Goal: Information Seeking & Learning: Learn about a topic

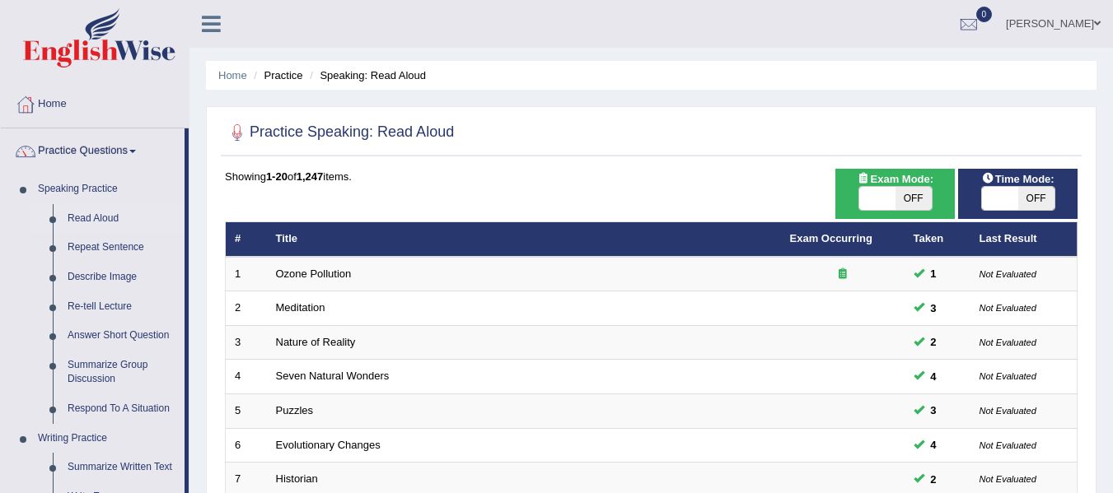
click at [114, 276] on link "Describe Image" at bounding box center [122, 278] width 124 height 30
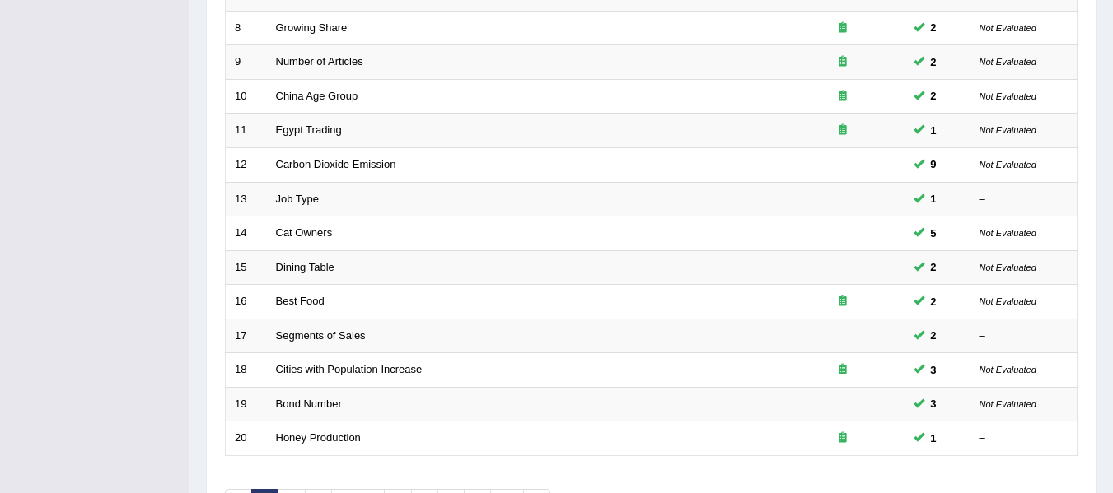
scroll to position [597, 0]
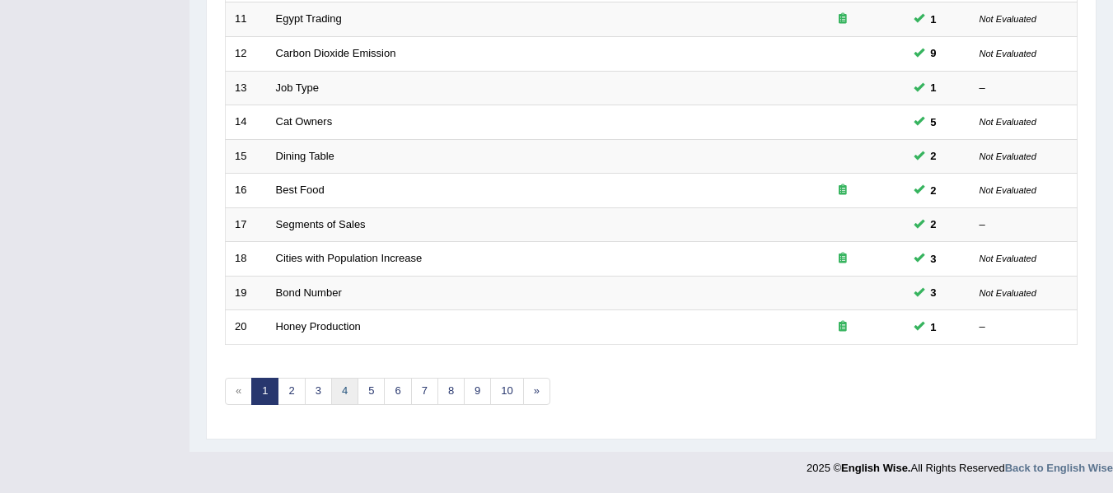
click at [331, 389] on link "4" at bounding box center [344, 391] width 27 height 27
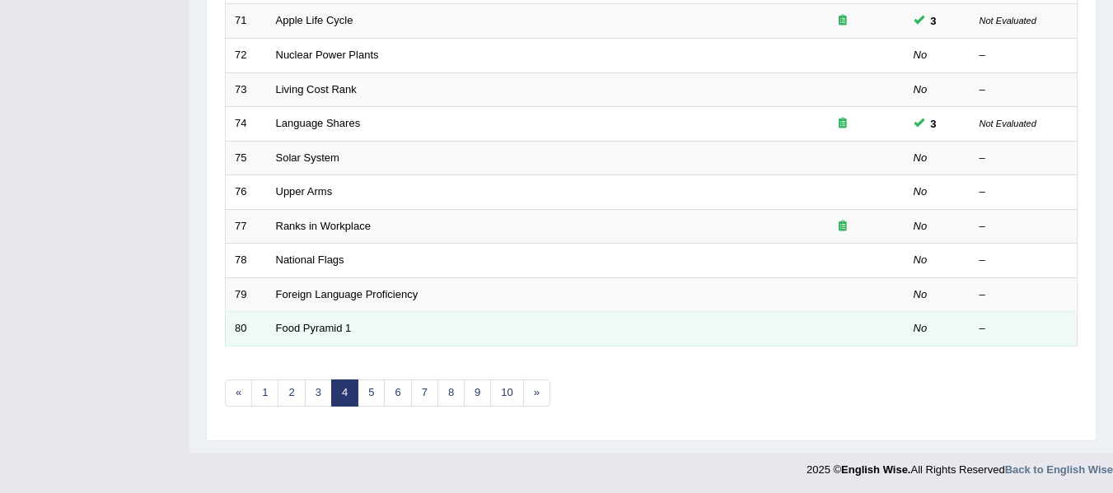
scroll to position [597, 0]
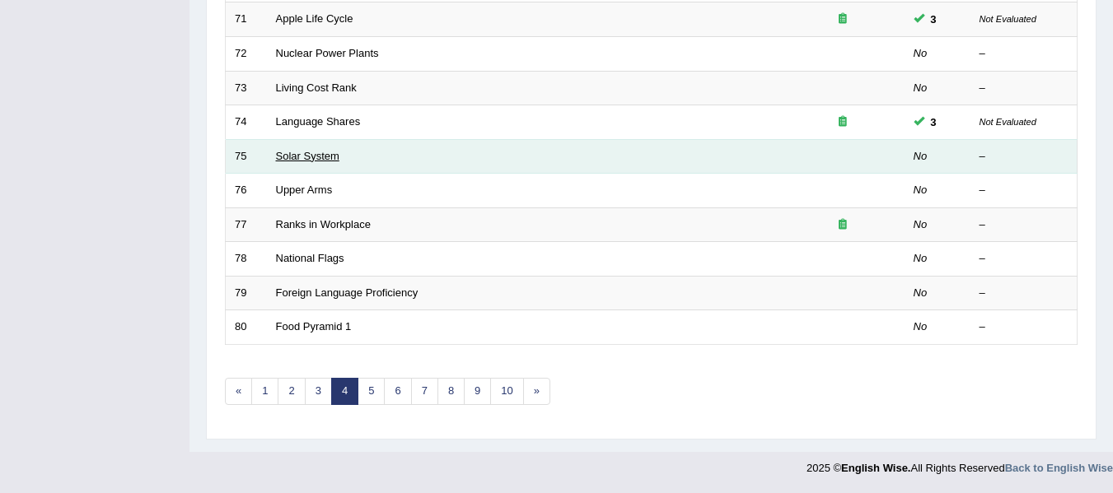
click at [311, 157] on link "Solar System" at bounding box center [307, 156] width 63 height 12
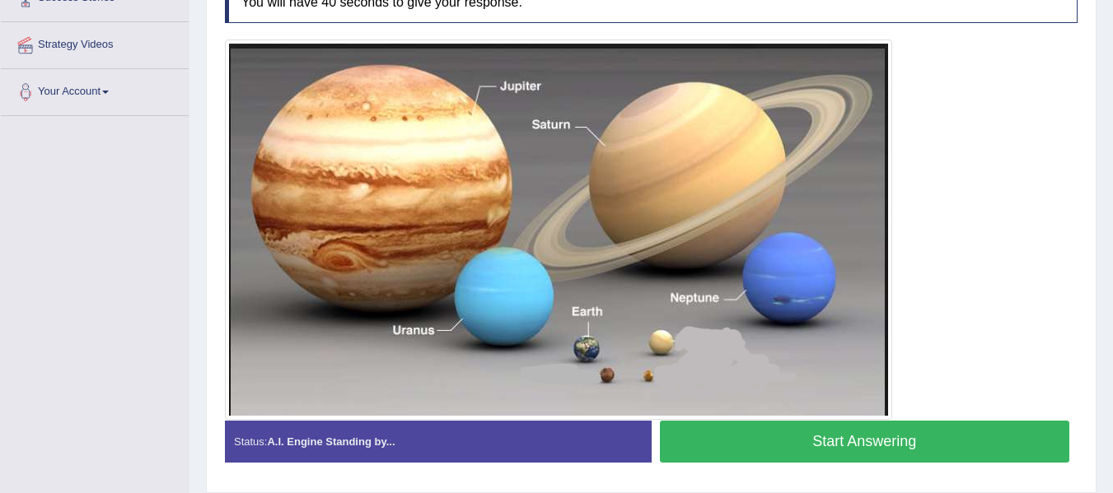
scroll to position [312, 0]
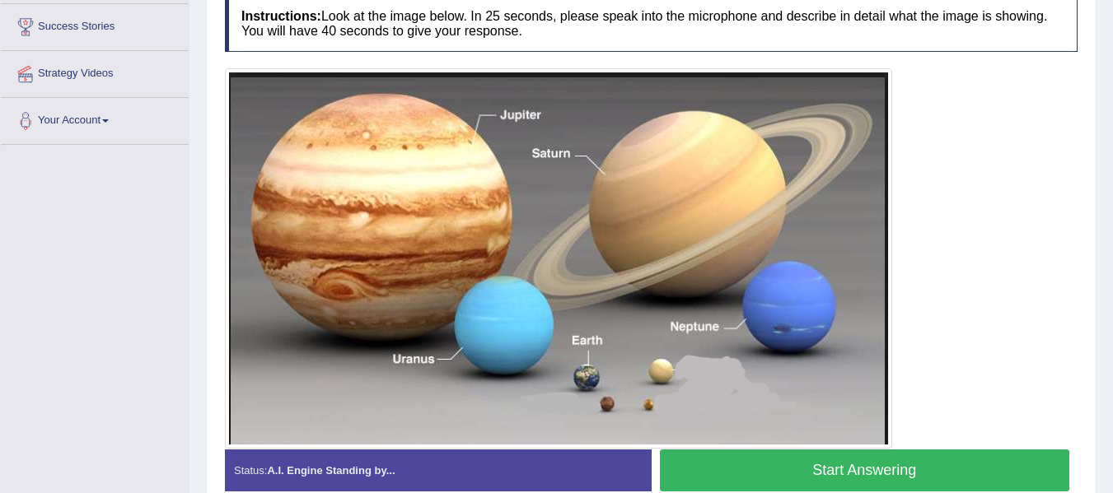
click at [824, 466] on button "Start Answering" at bounding box center [865, 471] width 410 height 42
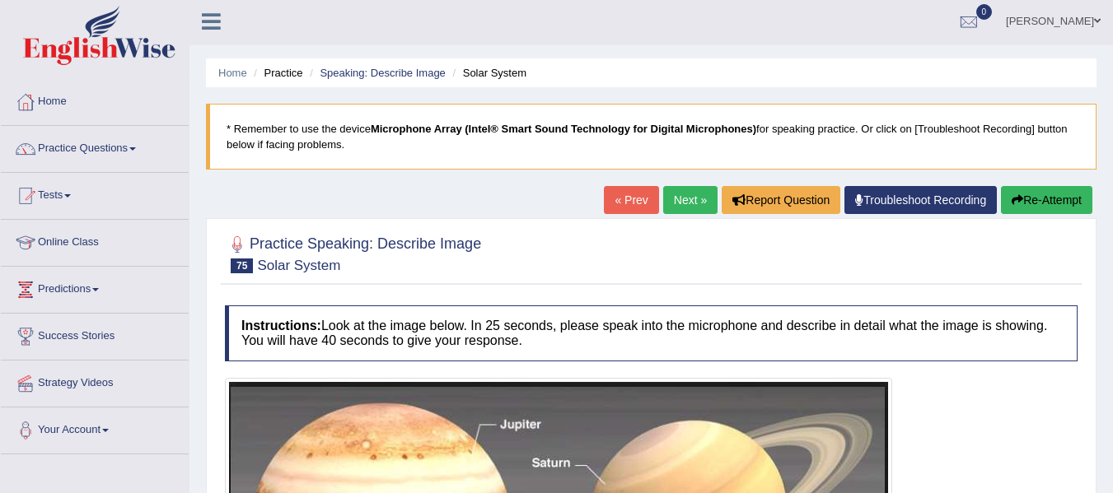
scroll to position [0, 0]
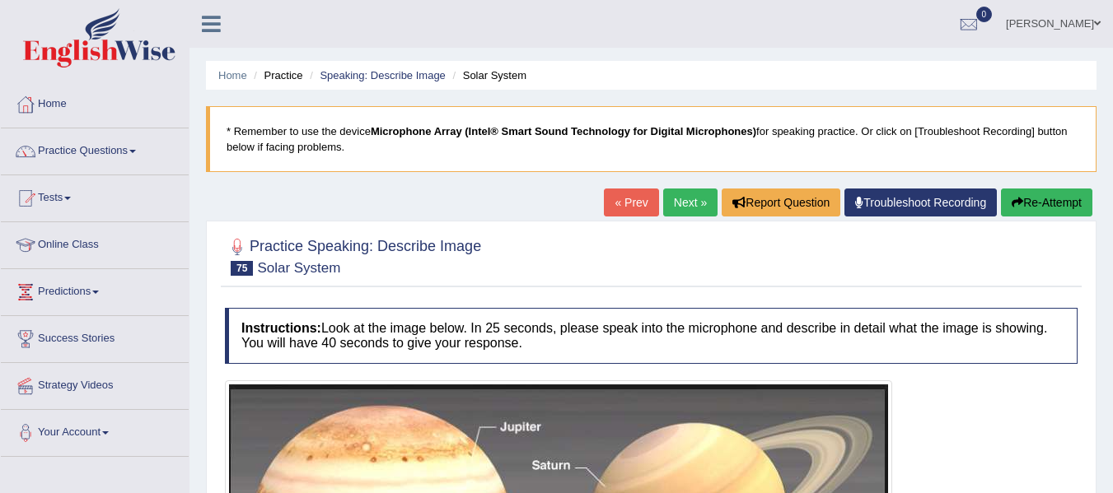
click at [800, 30] on ul "Ajay Kumal Toggle navigation Username: Ajay2025 Access Type: Online Subscriptio…" at bounding box center [789, 23] width 646 height 47
click at [1046, 187] on div "Home Practice Speaking: Describe Image Solar System * Remember to use the devic…" at bounding box center [650, 479] width 923 height 959
click at [1047, 205] on button "Re-Attempt" at bounding box center [1046, 203] width 91 height 28
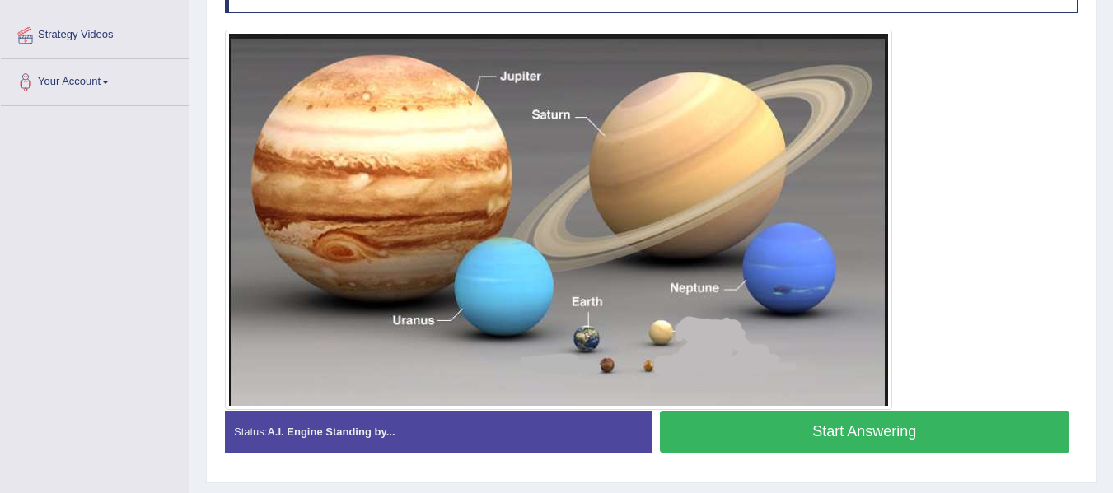
scroll to position [394, 0]
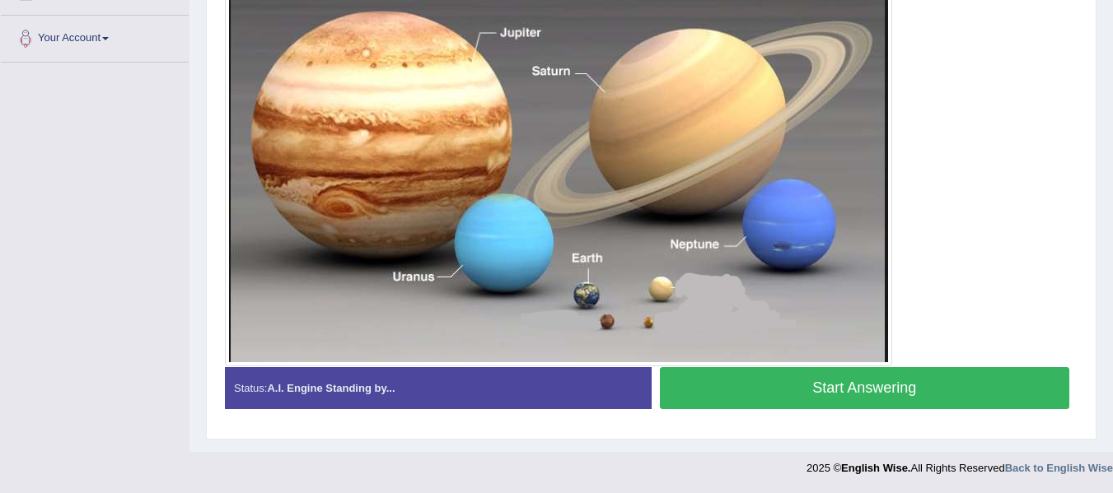
click at [763, 389] on button "Start Answering" at bounding box center [865, 388] width 410 height 42
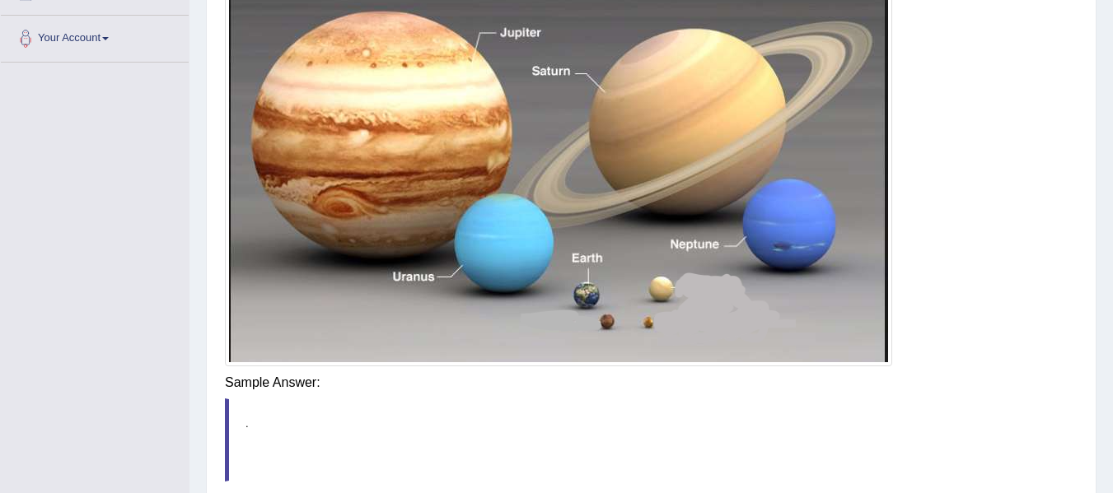
scroll to position [0, 0]
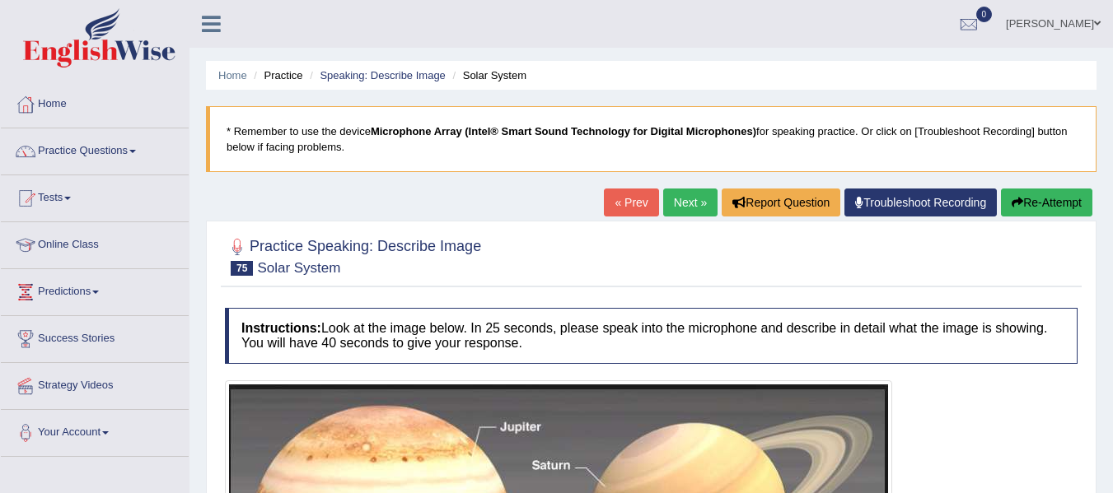
click at [1058, 202] on button "Re-Attempt" at bounding box center [1046, 203] width 91 height 28
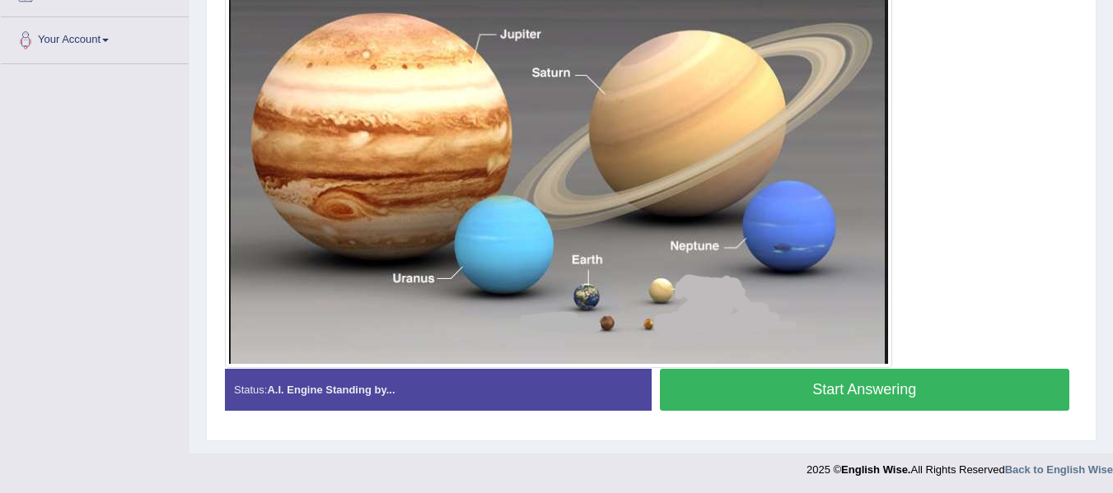
scroll to position [394, 0]
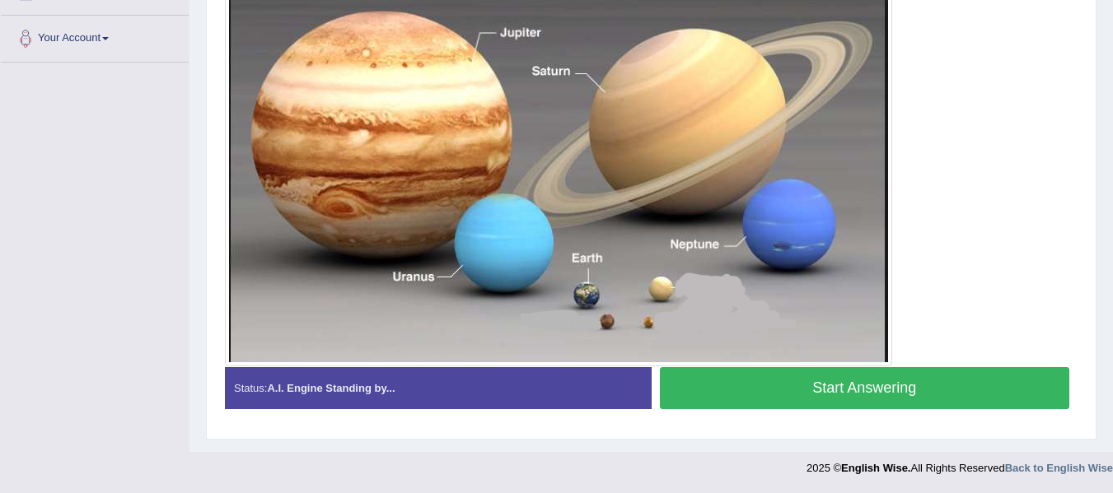
click at [825, 411] on div "Start Answering" at bounding box center [864, 390] width 427 height 46
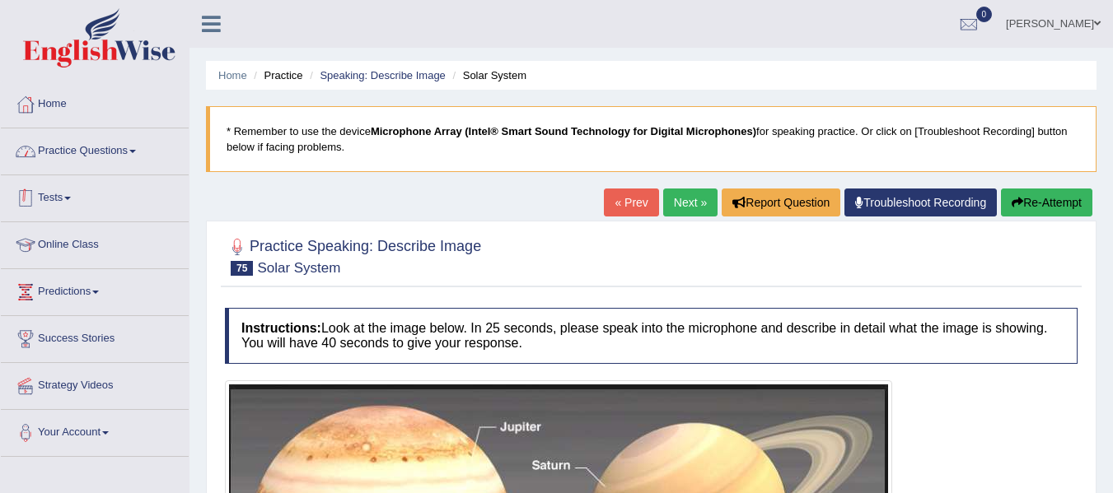
click at [82, 140] on link "Practice Questions" at bounding box center [95, 148] width 188 height 41
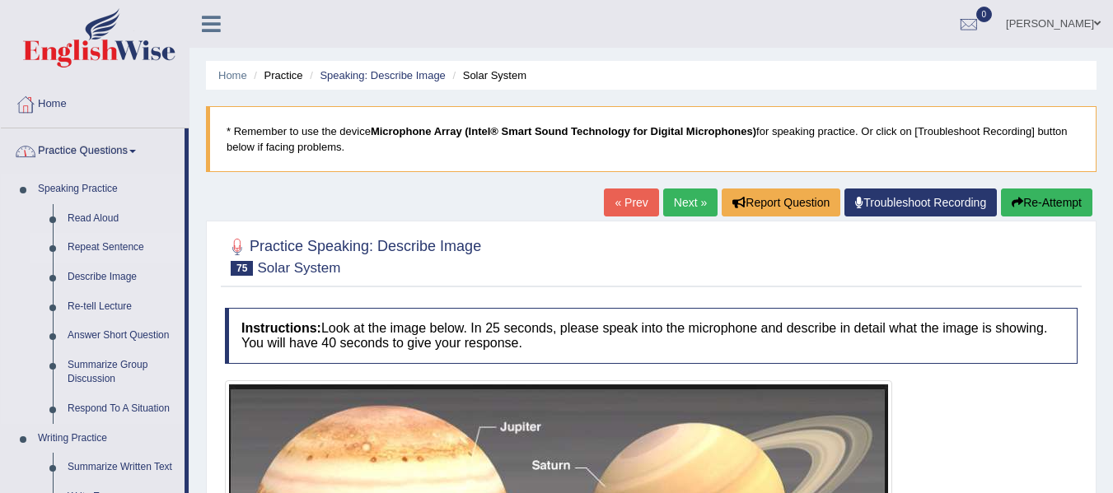
click at [104, 244] on link "Repeat Sentence" at bounding box center [122, 248] width 124 height 30
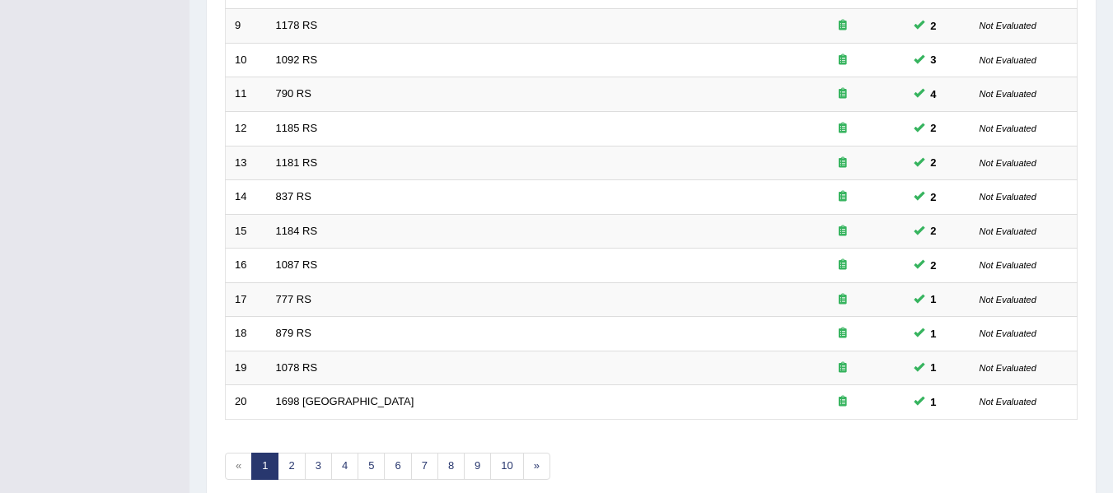
scroll to position [597, 0]
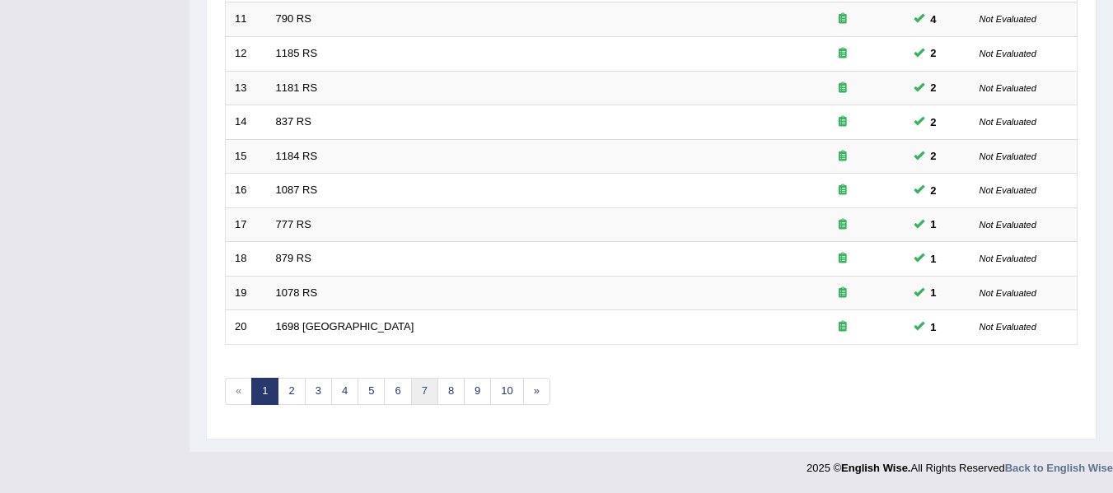
click at [427, 385] on link "7" at bounding box center [424, 391] width 27 height 27
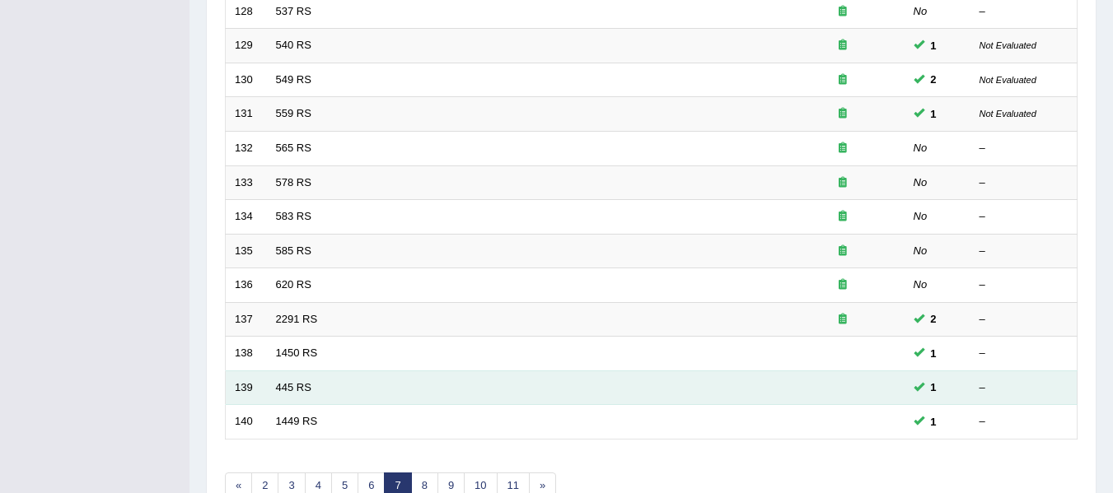
scroll to position [597, 0]
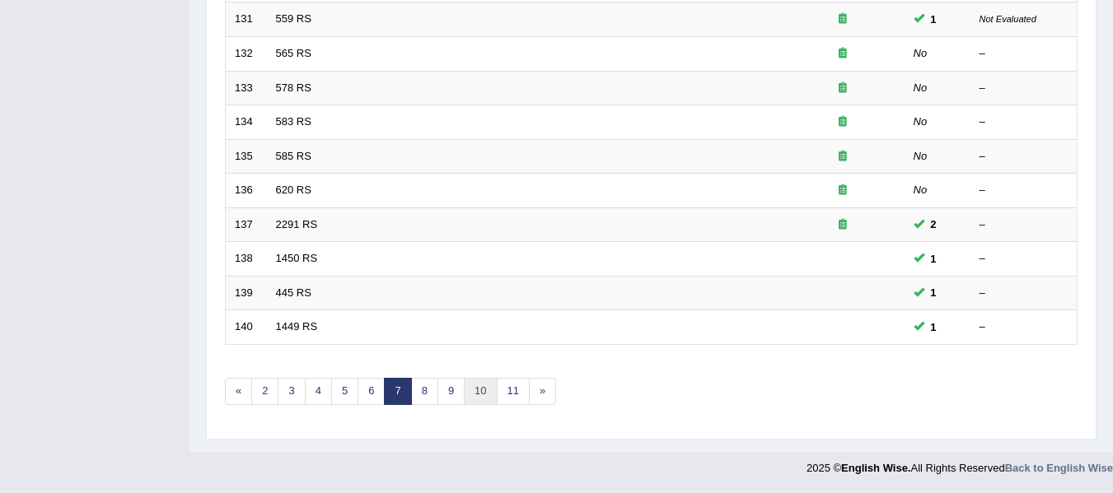
click at [492, 386] on link "10" at bounding box center [480, 391] width 33 height 27
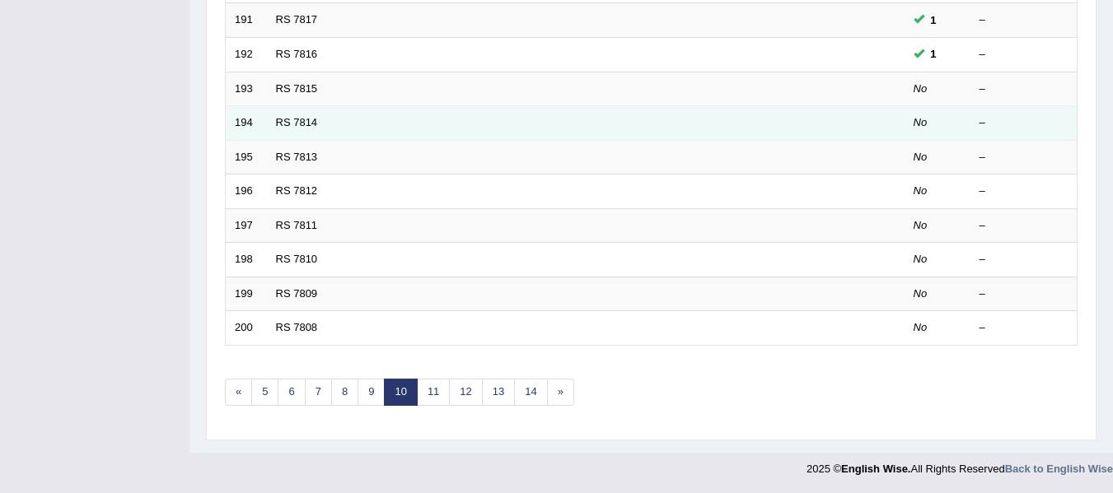
scroll to position [597, 0]
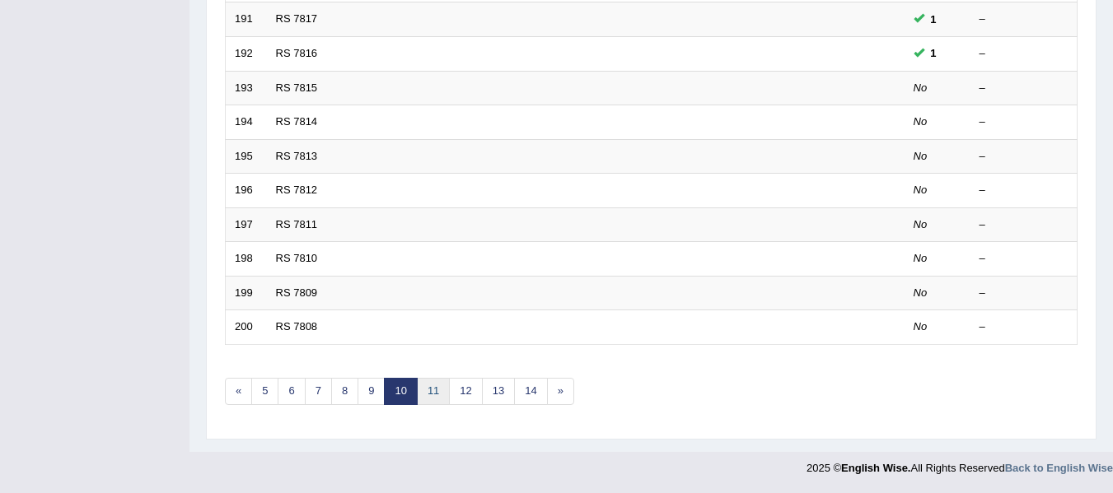
click at [444, 390] on link "11" at bounding box center [433, 391] width 33 height 27
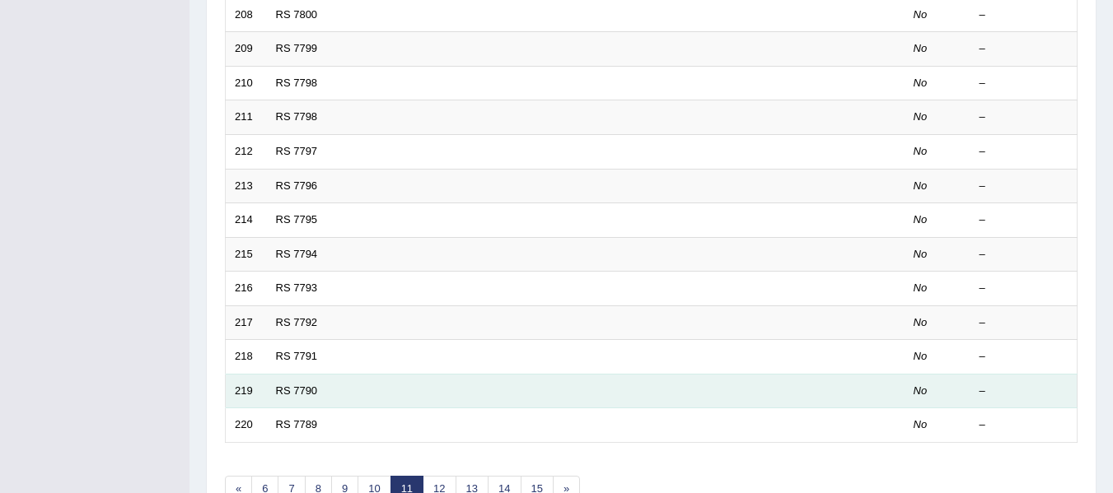
scroll to position [597, 0]
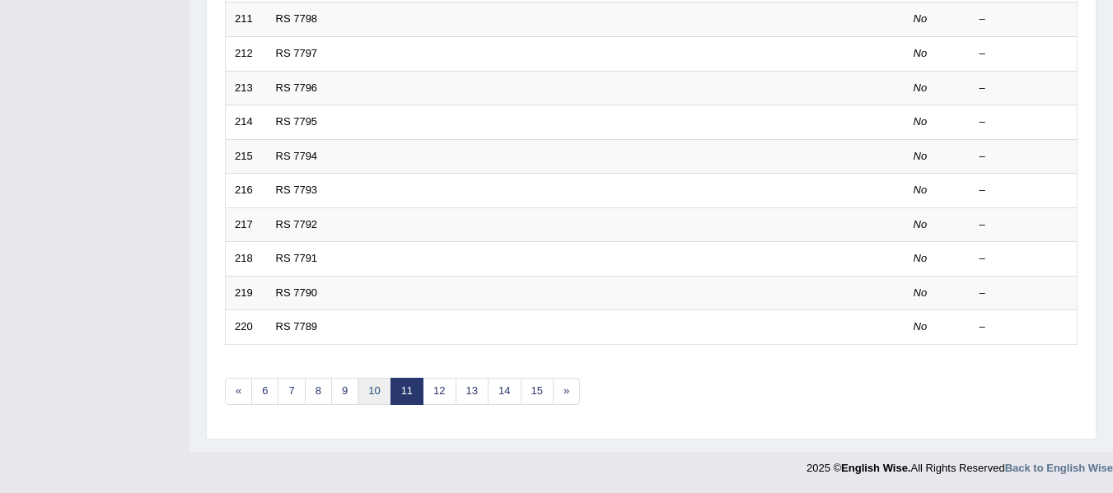
click at [380, 389] on link "10" at bounding box center [373, 391] width 33 height 27
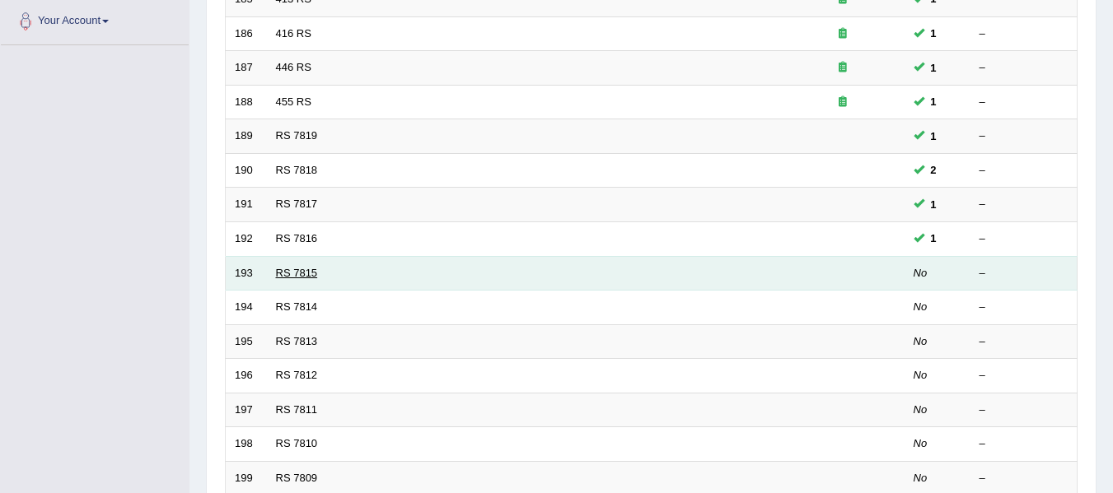
click at [308, 275] on link "RS 7815" at bounding box center [297, 273] width 42 height 12
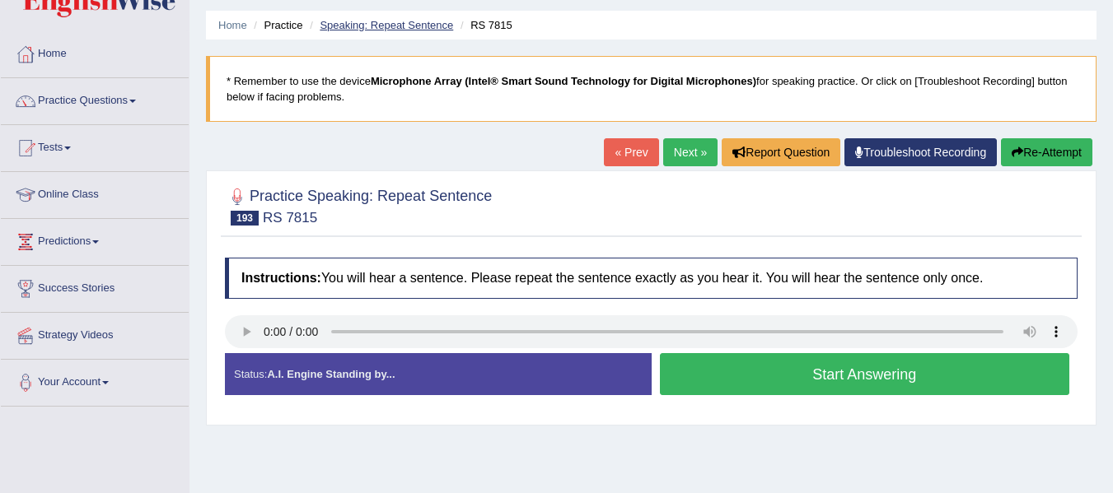
scroll to position [42, 0]
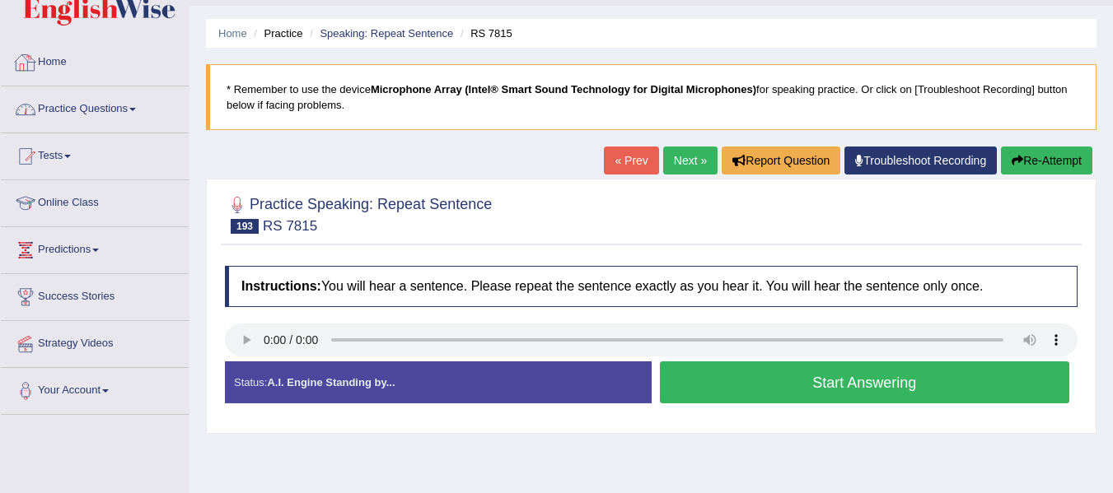
click at [93, 111] on link "Practice Questions" at bounding box center [95, 106] width 188 height 41
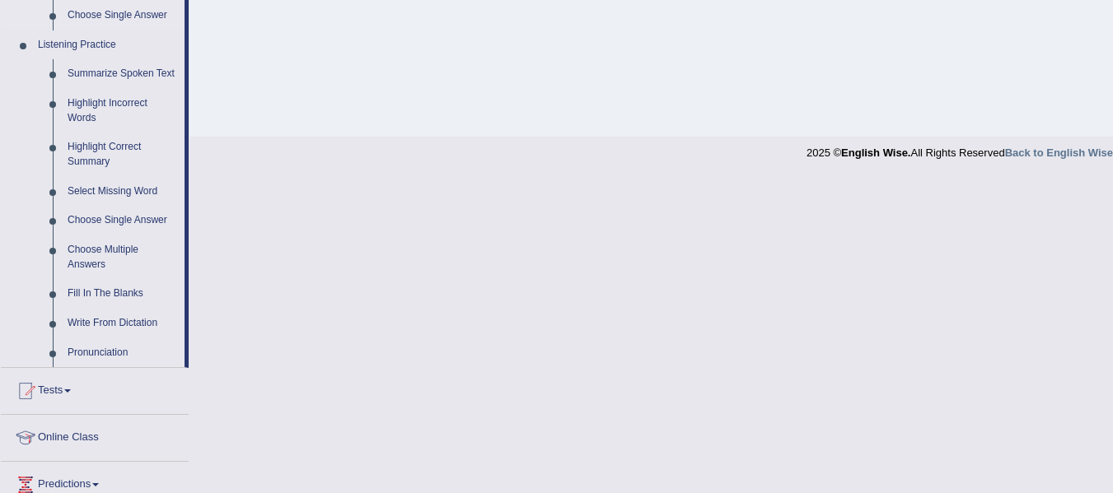
scroll to position [701, 0]
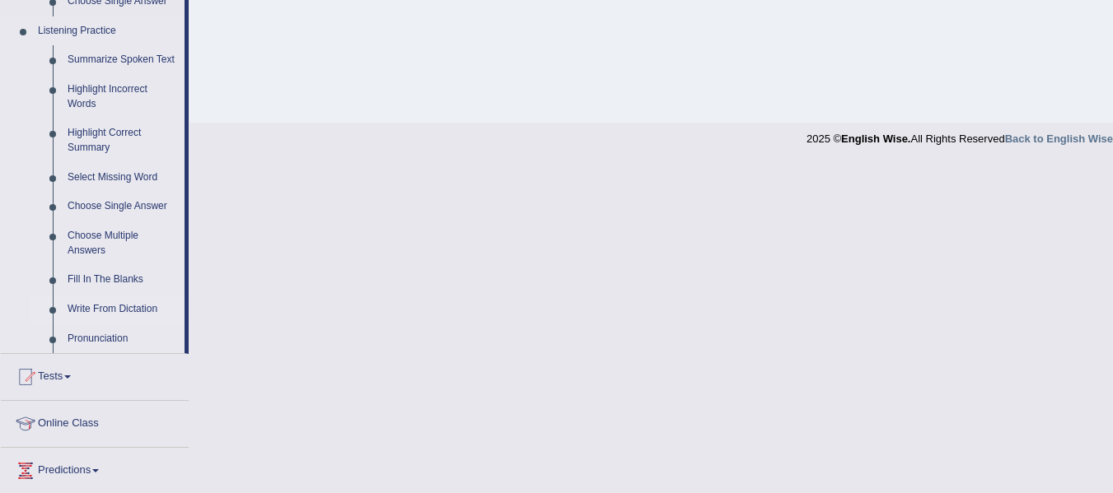
click at [115, 311] on link "Write From Dictation" at bounding box center [122, 310] width 124 height 30
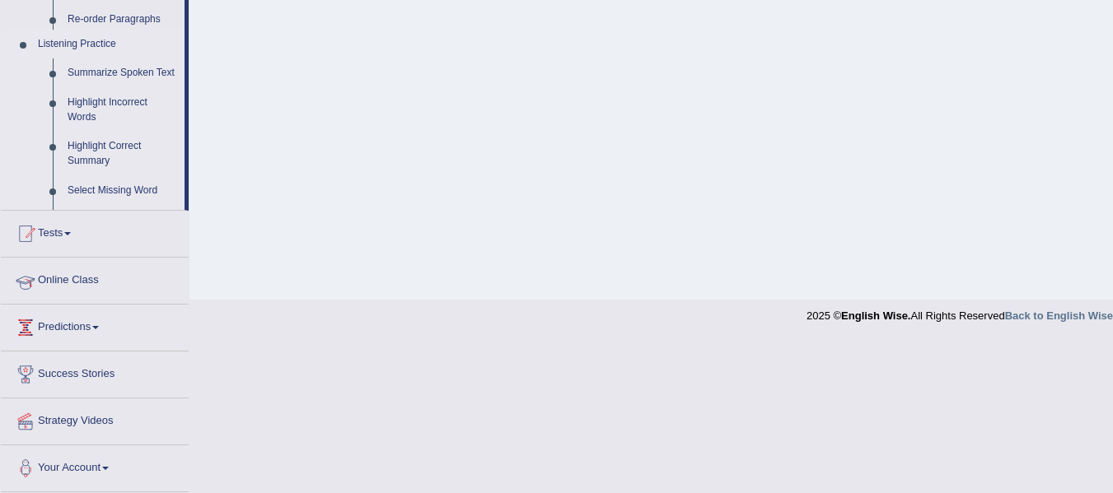
scroll to position [256, 0]
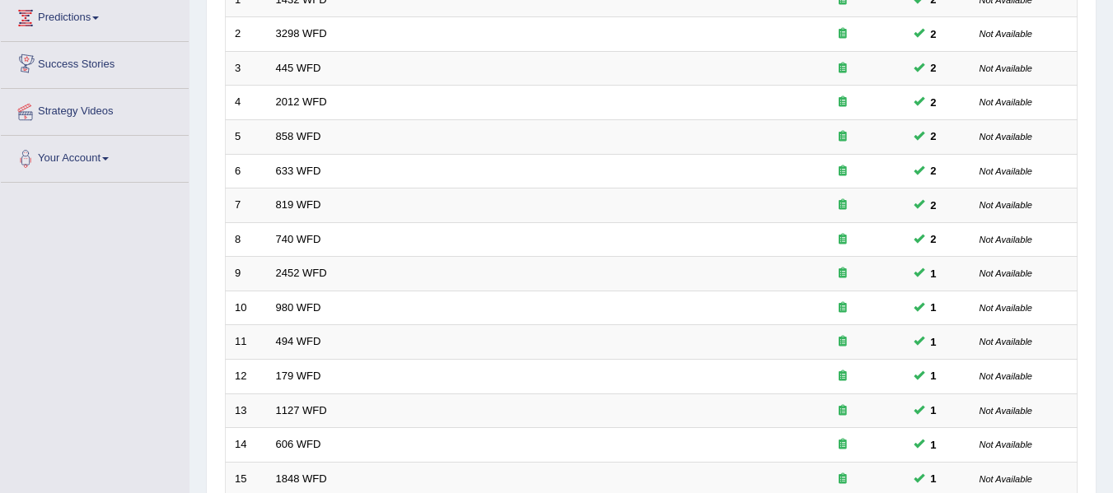
scroll to position [576, 0]
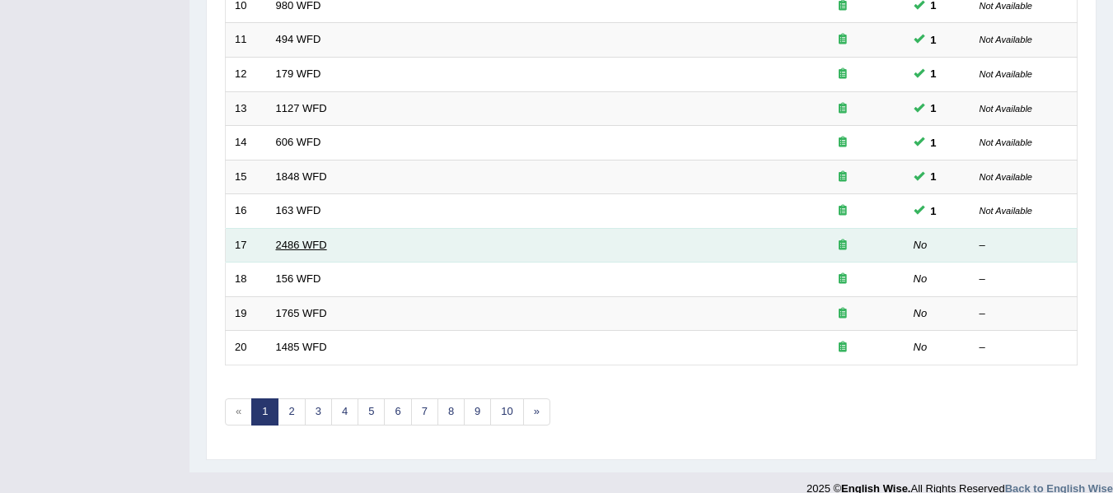
click at [305, 248] on link "2486 WFD" at bounding box center [301, 245] width 51 height 12
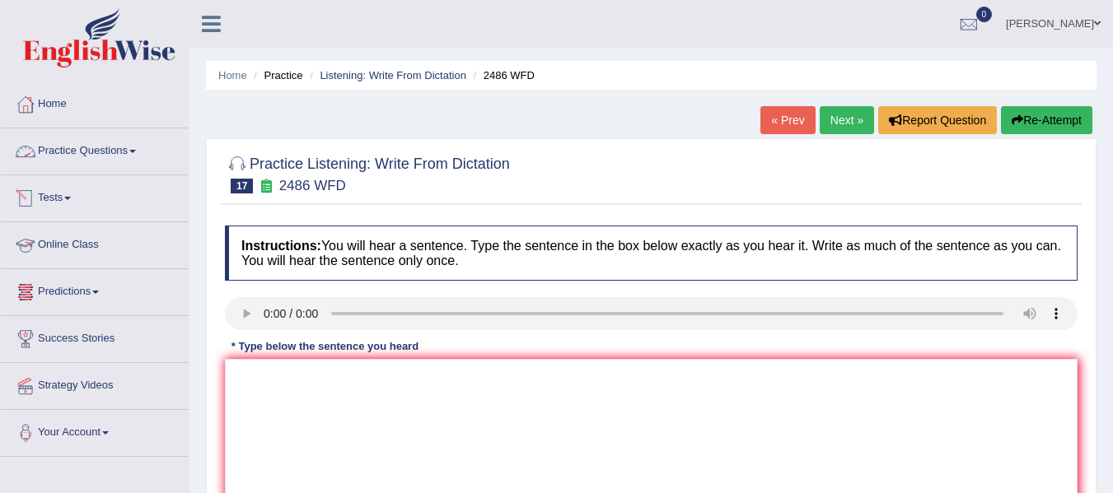
click at [136, 142] on link "Practice Questions" at bounding box center [95, 148] width 188 height 41
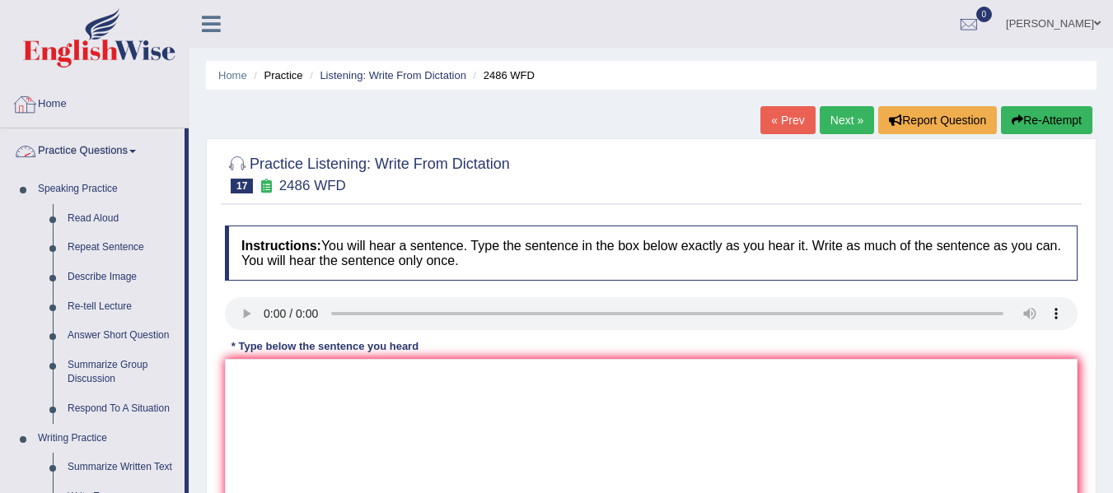
click at [44, 105] on link "Home" at bounding box center [95, 102] width 188 height 41
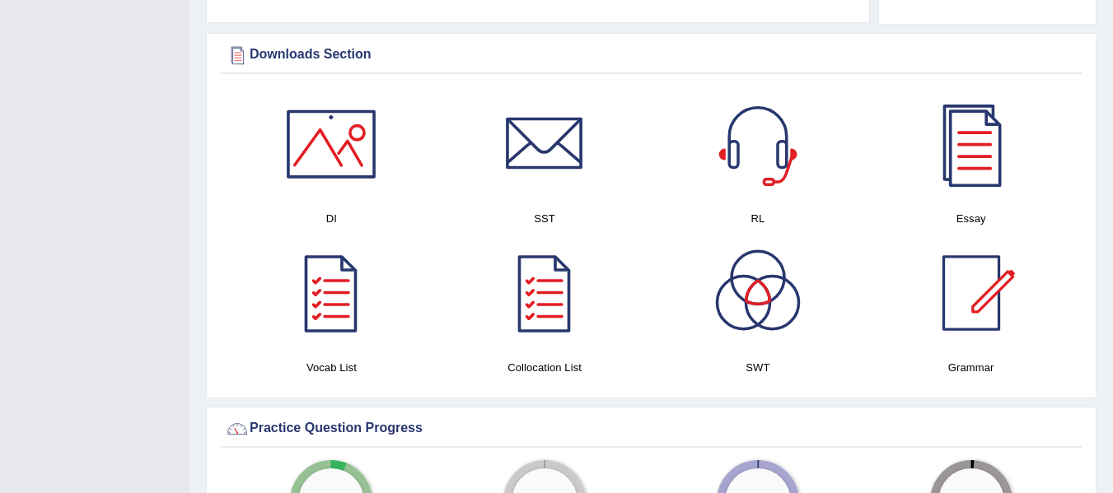
scroll to position [824, 0]
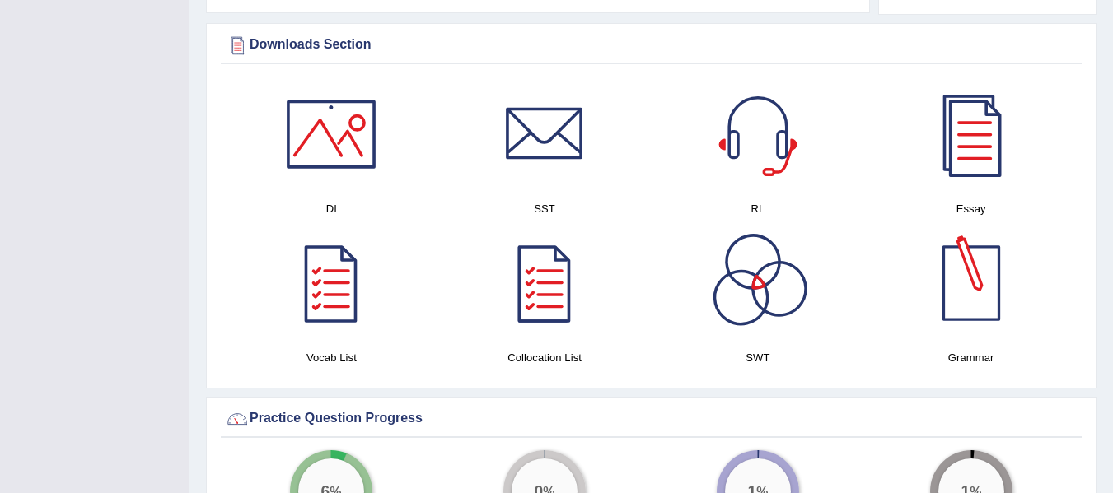
click at [735, 264] on div at bounding box center [757, 283] width 115 height 115
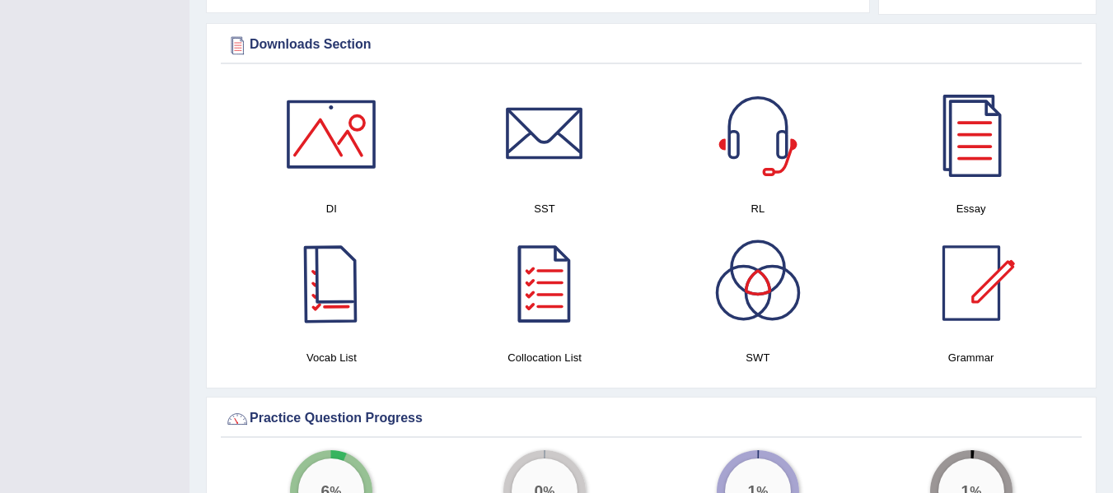
click at [347, 285] on div at bounding box center [330, 283] width 115 height 115
click at [543, 294] on div at bounding box center [544, 283] width 115 height 115
